Goal: Find specific page/section: Find specific page/section

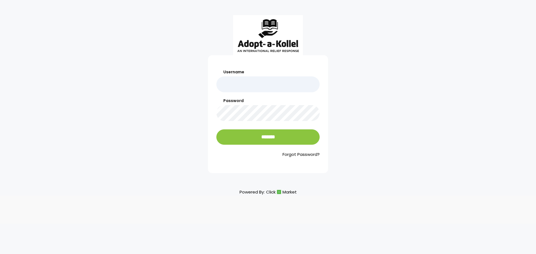
type input "********"
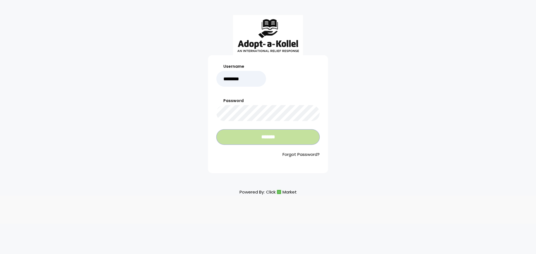
click at [258, 138] on input "*******" at bounding box center [267, 136] width 103 height 15
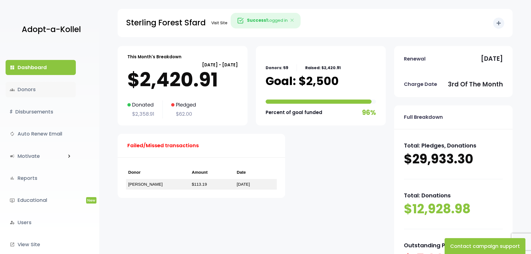
click at [32, 90] on link "groups Donors" at bounding box center [41, 89] width 70 height 15
